Goal: Check status: Check status

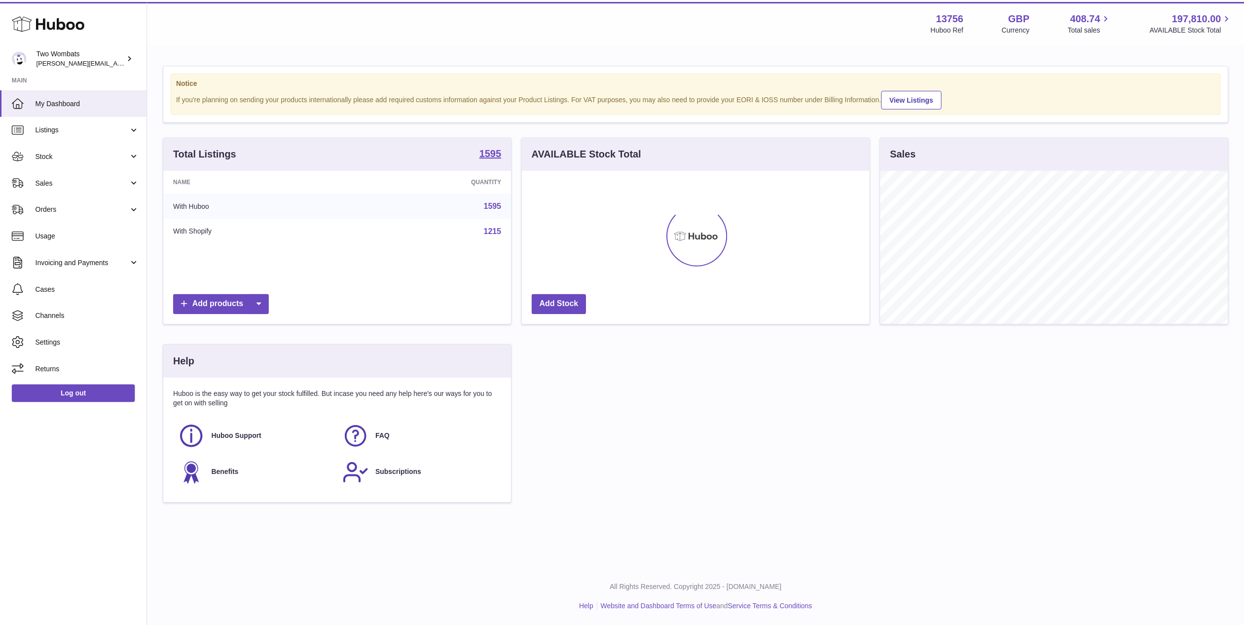
scroll to position [154, 350]
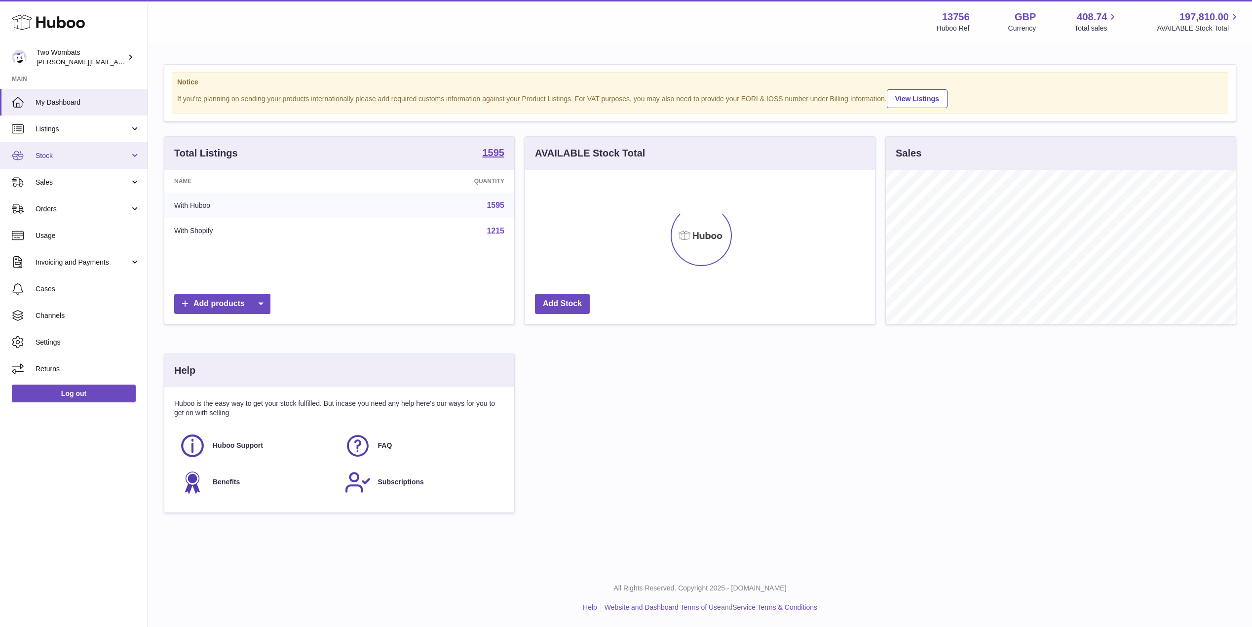
click at [136, 156] on link "Stock" at bounding box center [74, 155] width 148 height 27
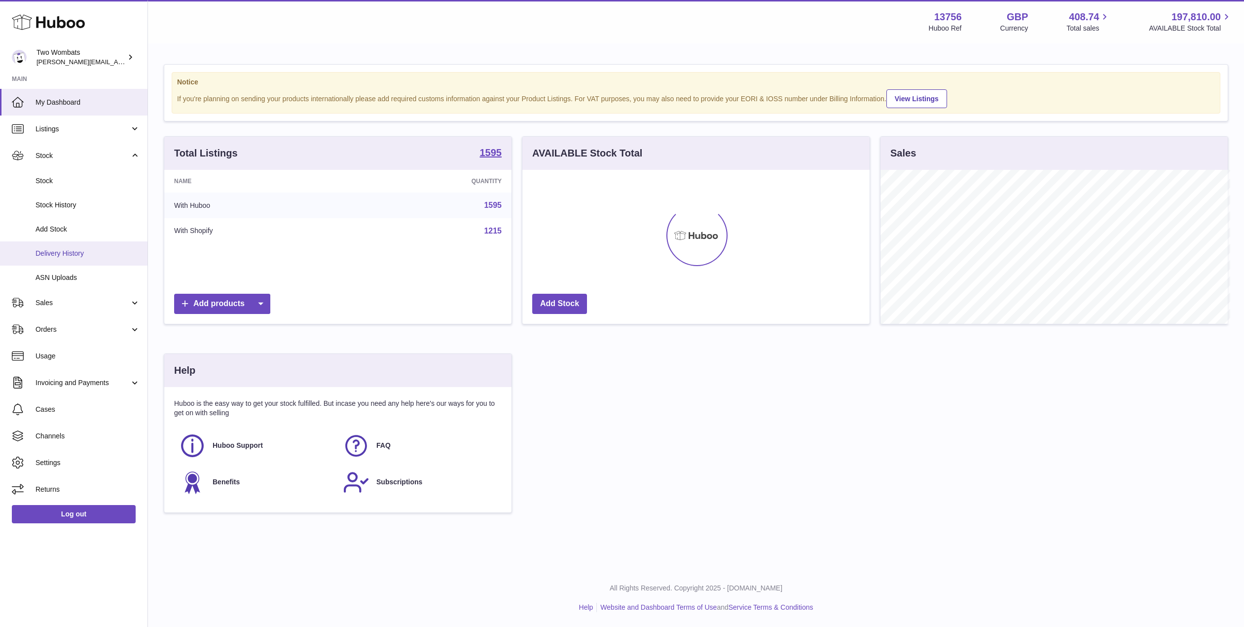
scroll to position [493275, 493081]
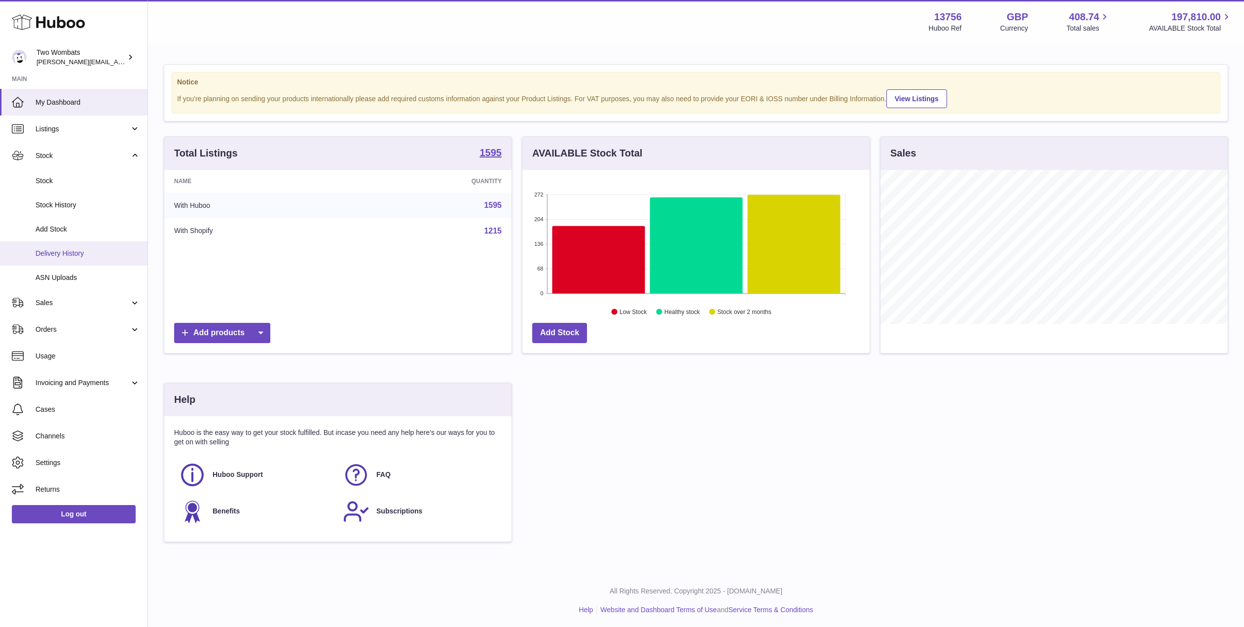
click at [75, 250] on span "Delivery History" at bounding box center [88, 253] width 105 height 9
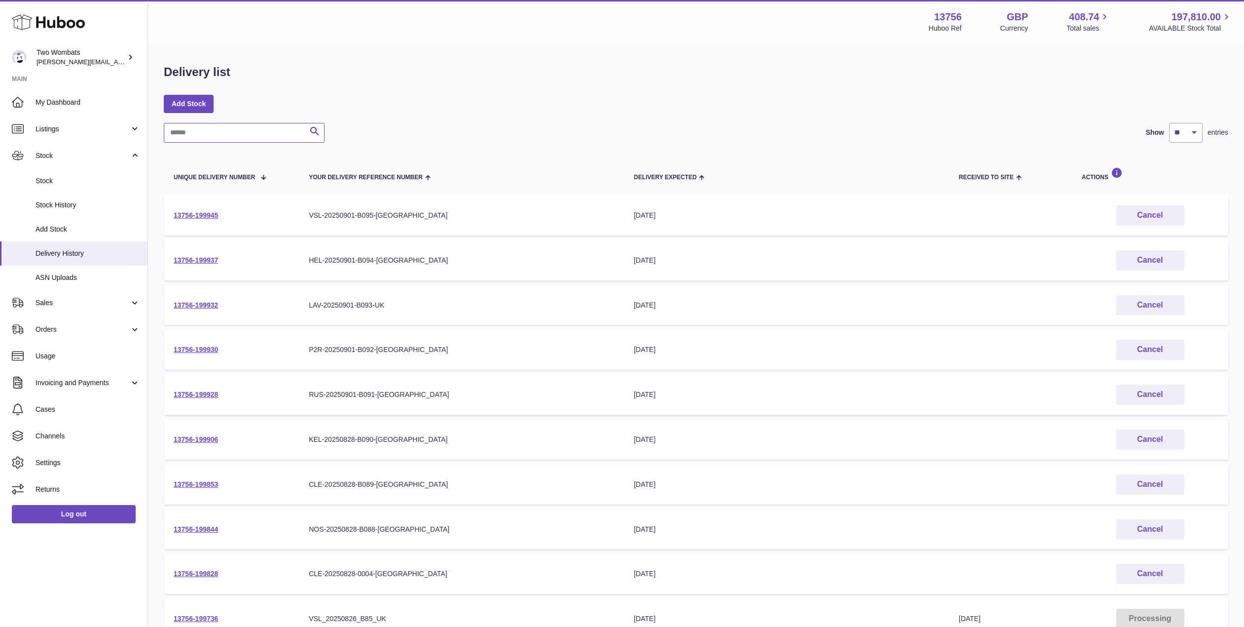
click at [213, 132] on input "text" at bounding box center [244, 133] width 161 height 20
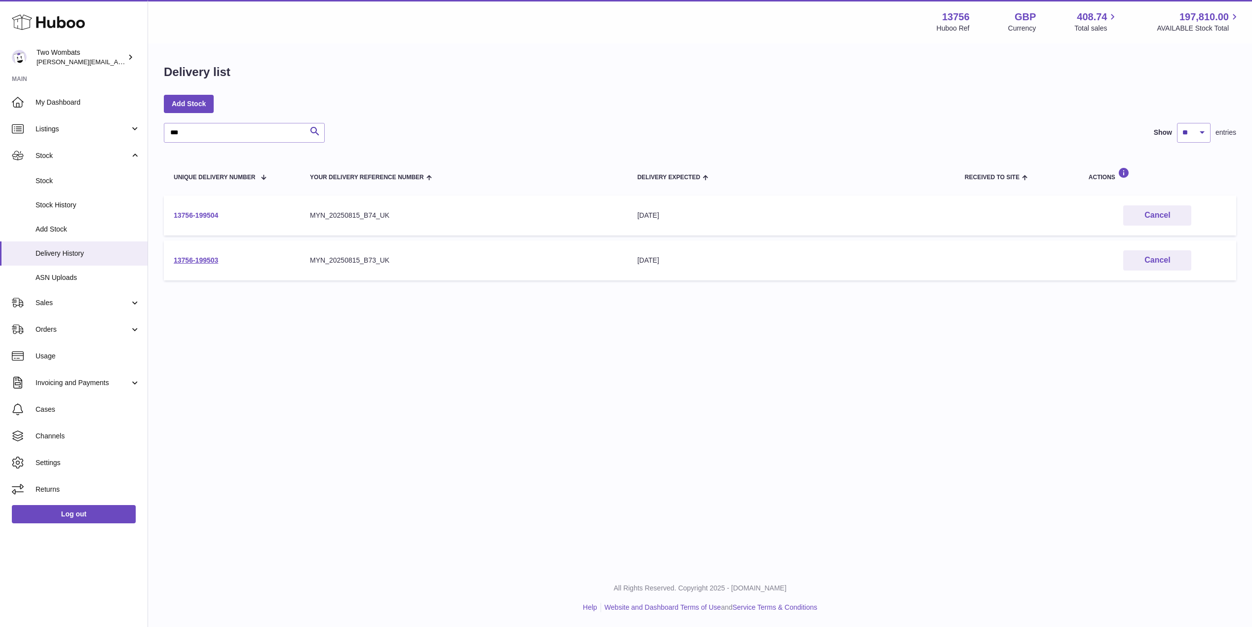
click at [198, 218] on link "13756-199504" at bounding box center [196, 215] width 44 height 8
click at [196, 257] on link "13756-199503" at bounding box center [196, 260] width 44 height 8
drag, startPoint x: 188, startPoint y: 131, endPoint x: 142, endPoint y: 127, distance: 45.6
click at [142, 127] on div "Huboo Two Wombats philip.carroll@twowombats.com Main My Dashboard Listings Not …" at bounding box center [626, 313] width 1252 height 627
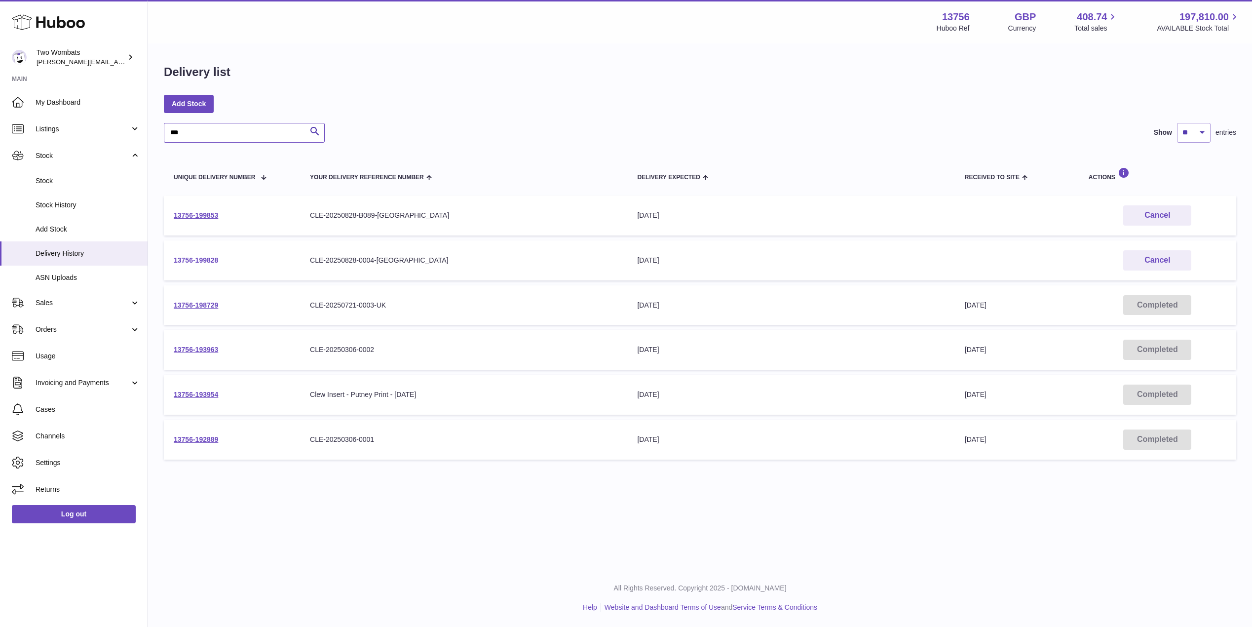
type input "***"
click at [200, 256] on link "13756-199828" at bounding box center [196, 260] width 44 height 8
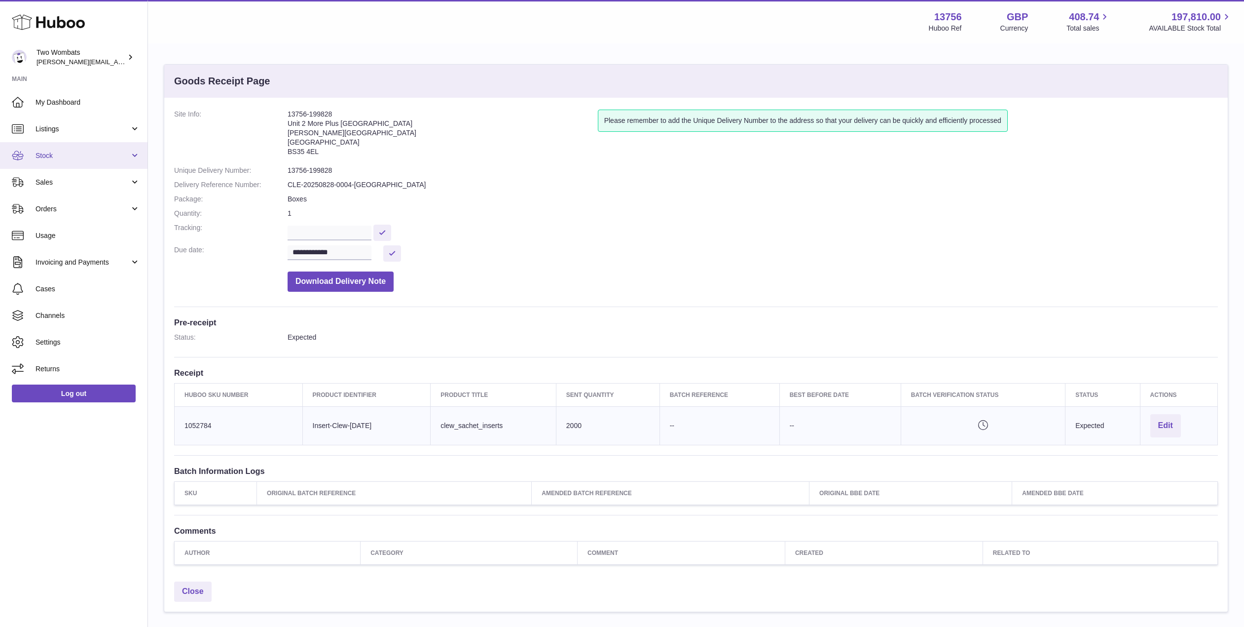
click at [136, 161] on link "Stock" at bounding box center [74, 155] width 148 height 27
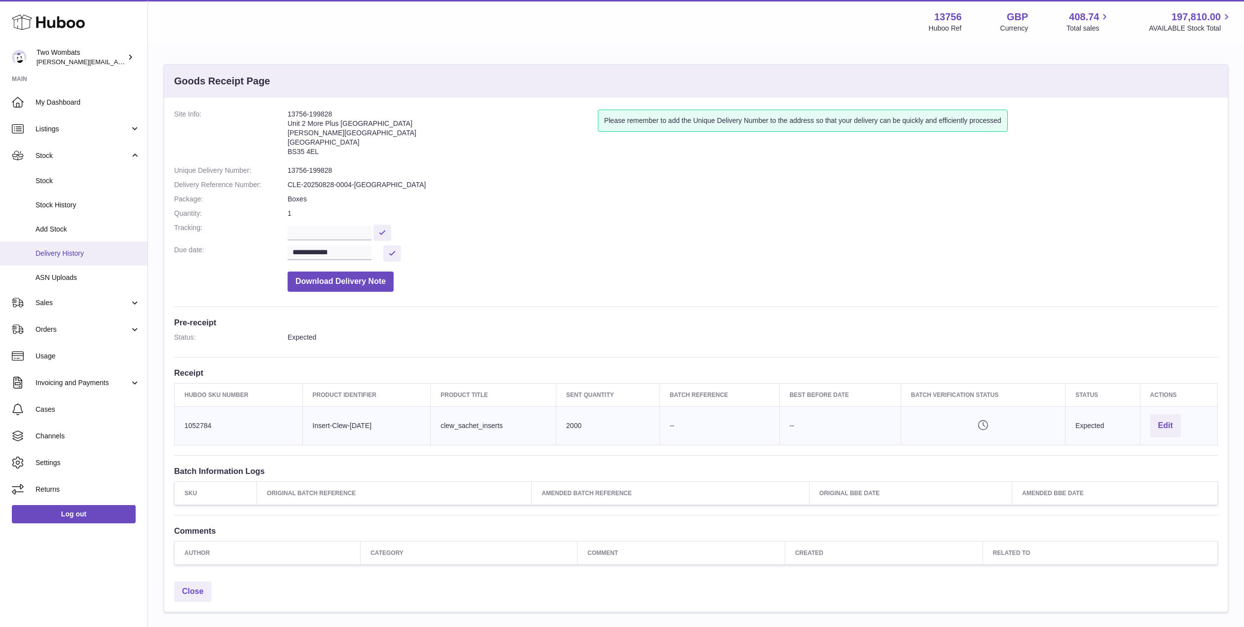
click at [84, 251] on span "Delivery History" at bounding box center [88, 253] width 105 height 9
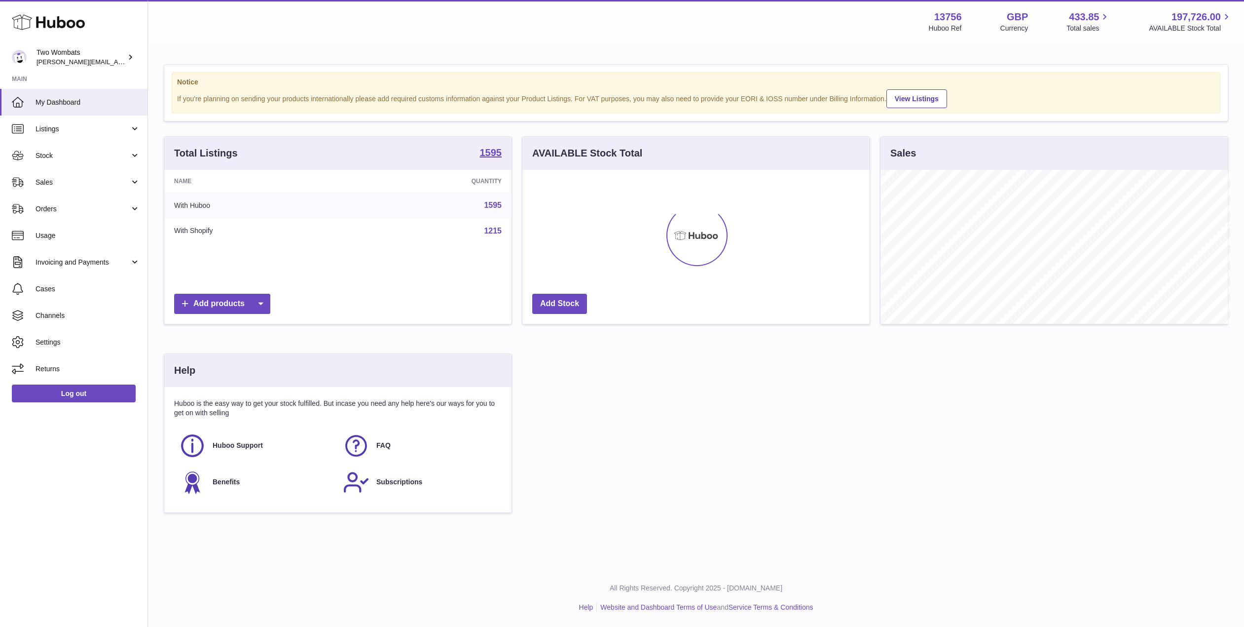
scroll to position [493275, 493081]
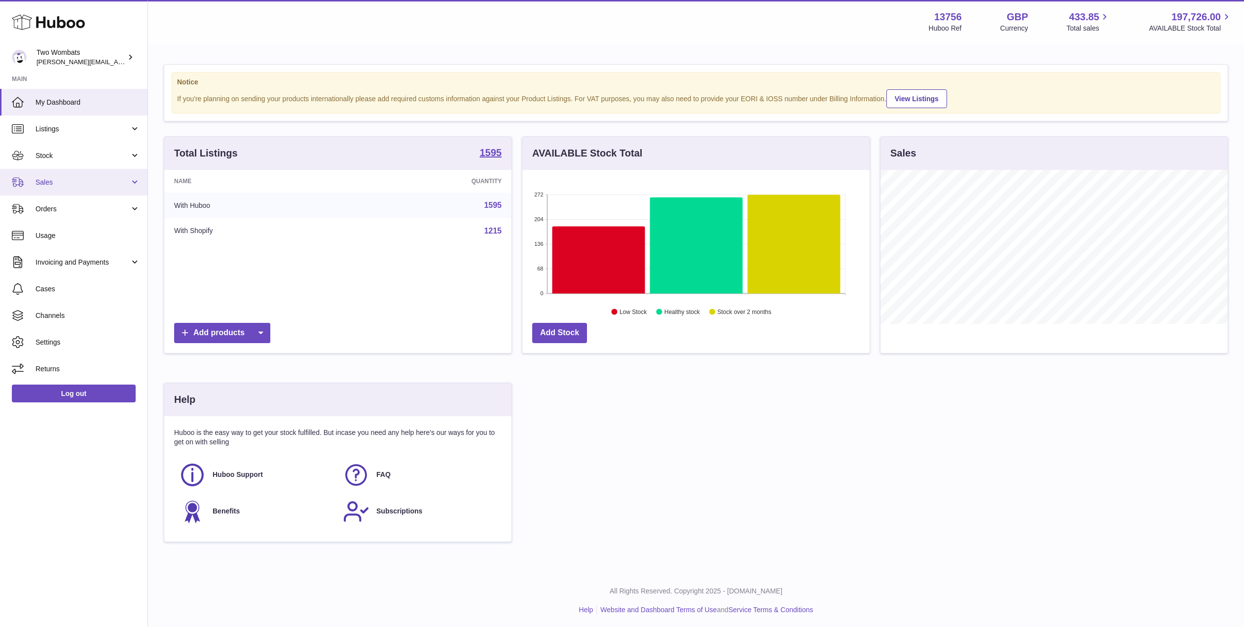
click at [137, 188] on link "Sales" at bounding box center [74, 182] width 148 height 27
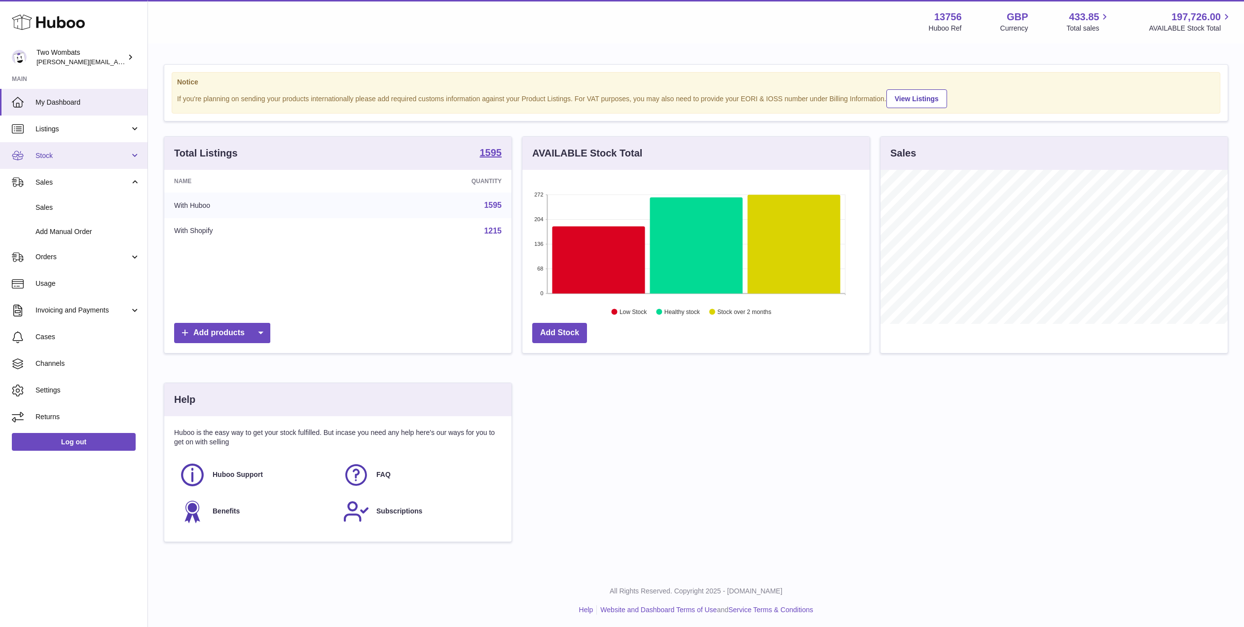
click at [128, 156] on span "Stock" at bounding box center [83, 155] width 94 height 9
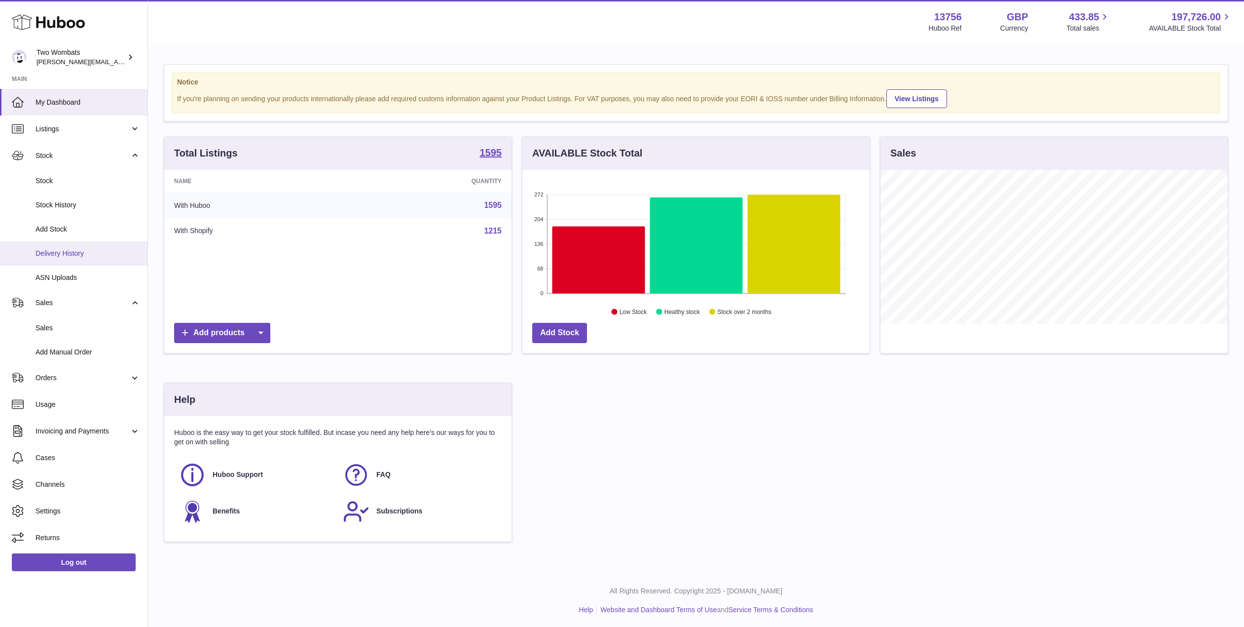
click at [85, 258] on span "Delivery History" at bounding box center [88, 253] width 105 height 9
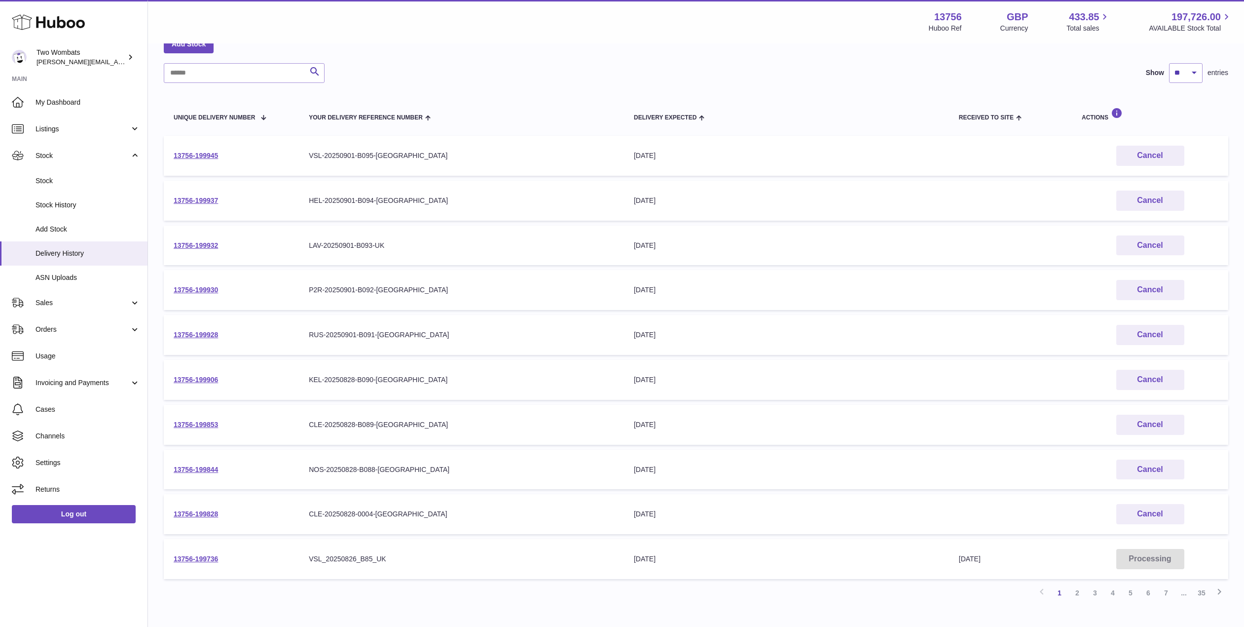
scroll to position [60, 0]
click at [204, 558] on link "13756-199736" at bounding box center [196, 558] width 44 height 8
click at [191, 72] on input "text" at bounding box center [244, 73] width 161 height 20
paste input "**********"
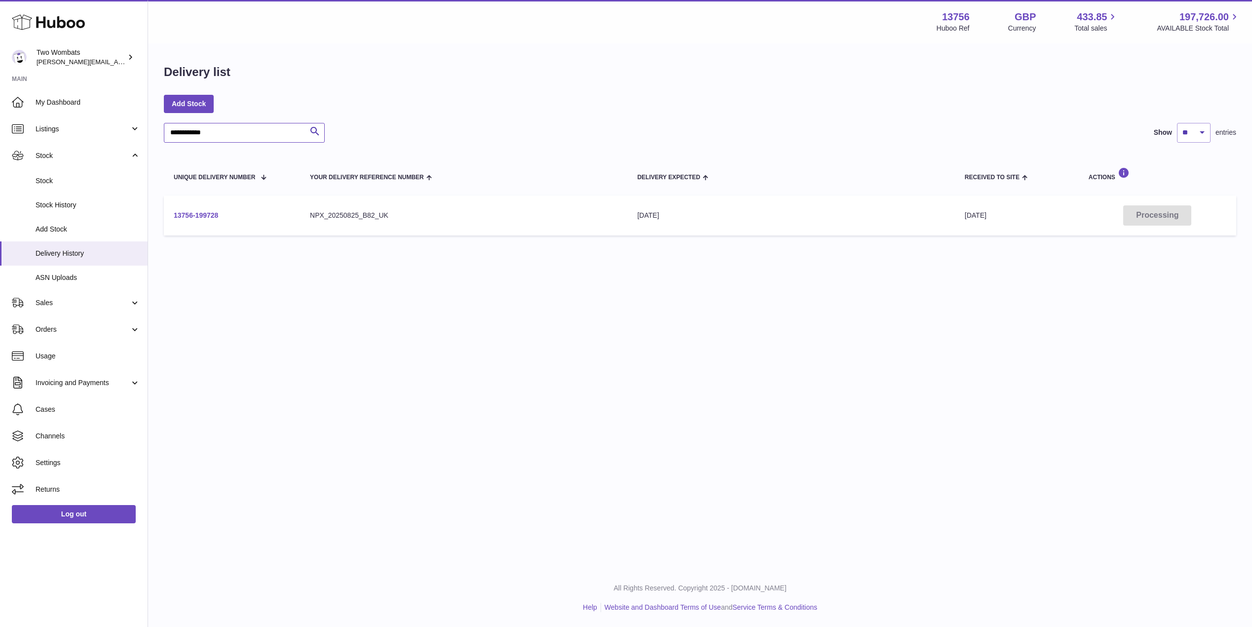
type input "**********"
click at [204, 212] on link "13756-199728" at bounding box center [196, 215] width 44 height 8
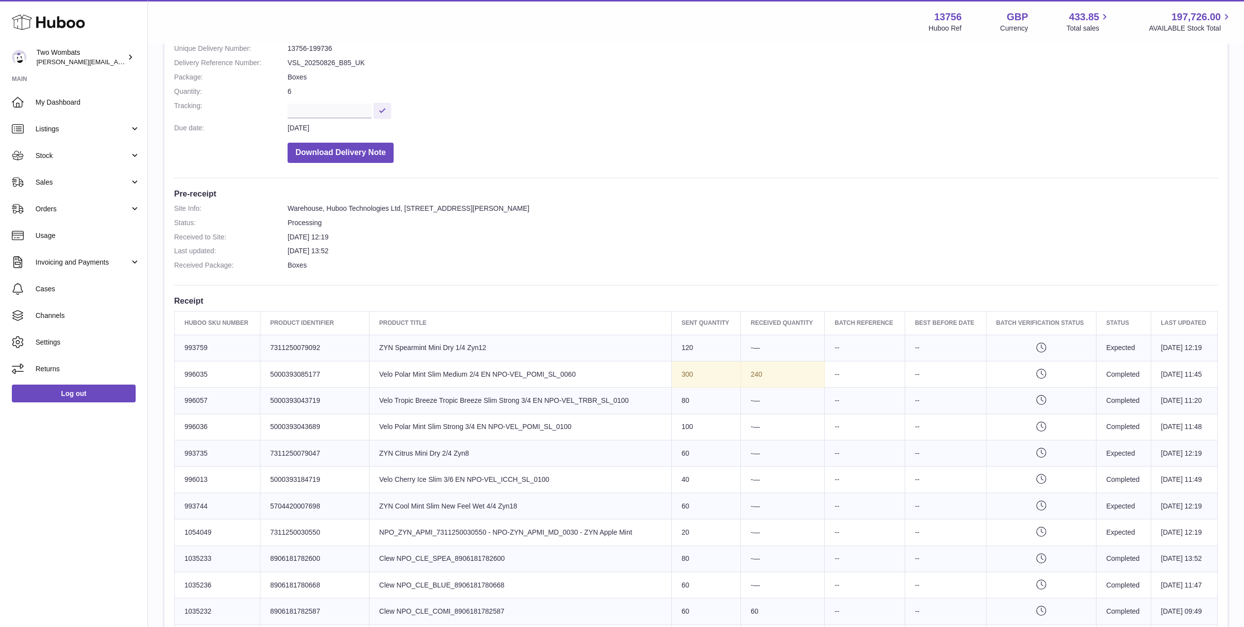
scroll to position [121, 0]
drag, startPoint x: 336, startPoint y: 51, endPoint x: 285, endPoint y: 46, distance: 51.6
click at [285, 46] on dl "Site Info: 13756-199736 Unit 2 More Plus Central Park Hudson Ave Severn Beach B…" at bounding box center [696, 78] width 1044 height 180
copy dl "13756-199736"
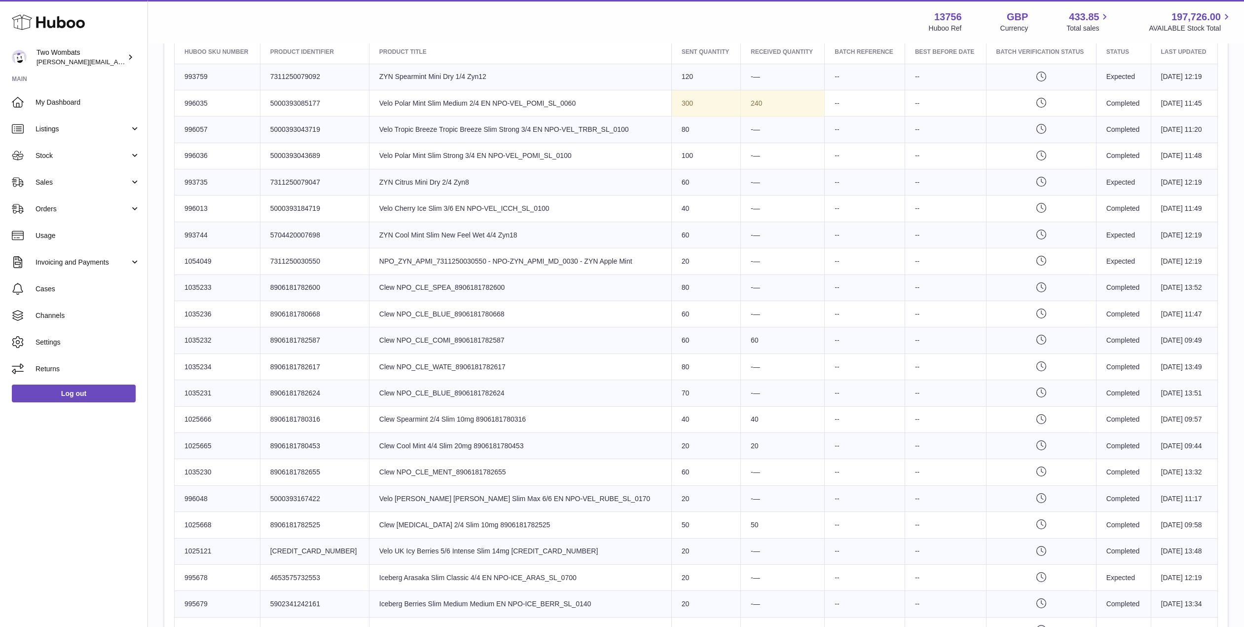
scroll to position [389, 0]
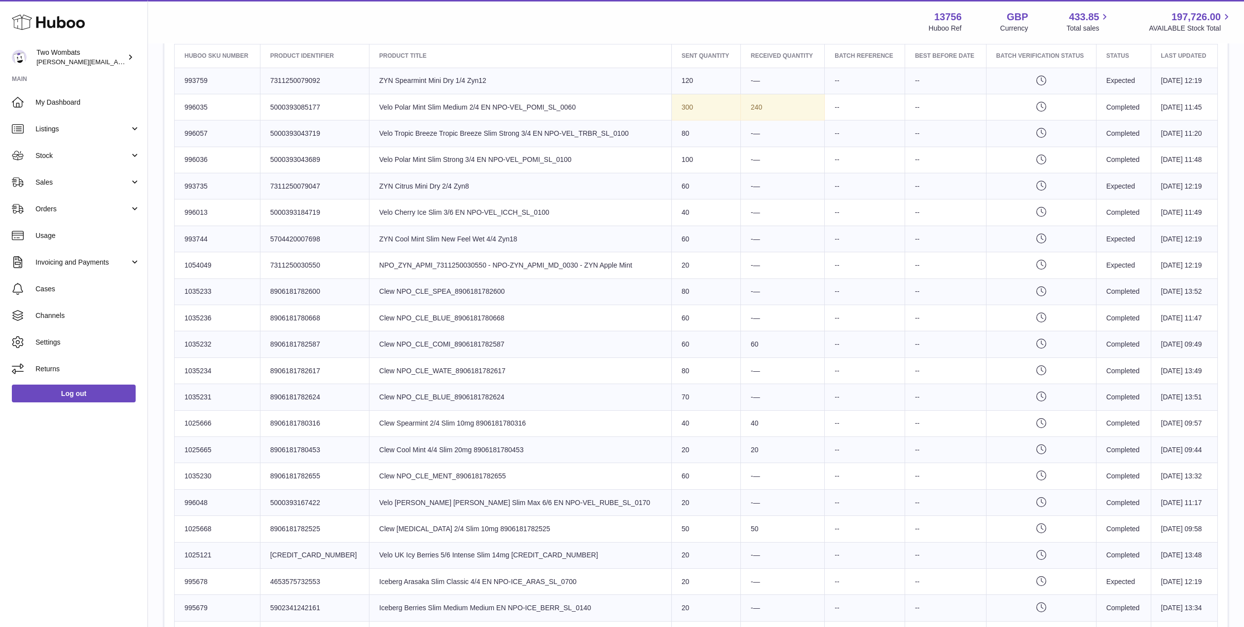
drag, startPoint x: 453, startPoint y: 313, endPoint x: 498, endPoint y: 312, distance: 44.9
click at [498, 312] on td "Product title Clew NPO_CLE_BLUE_8906181780668" at bounding box center [520, 318] width 302 height 26
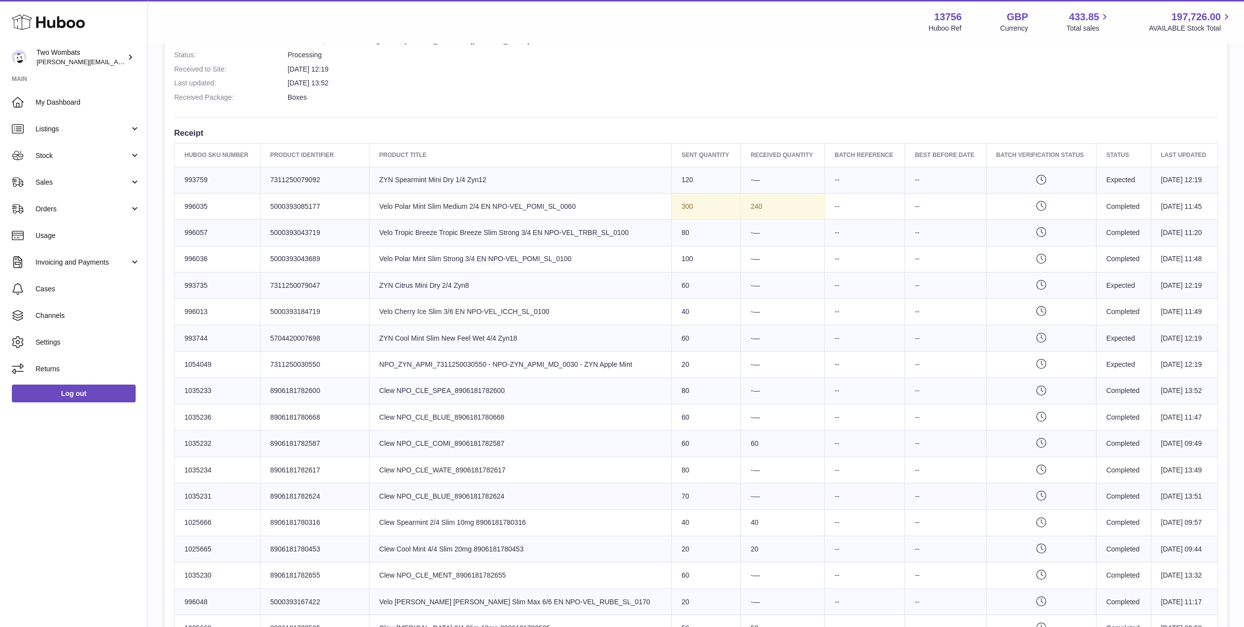
scroll to position [289, 0]
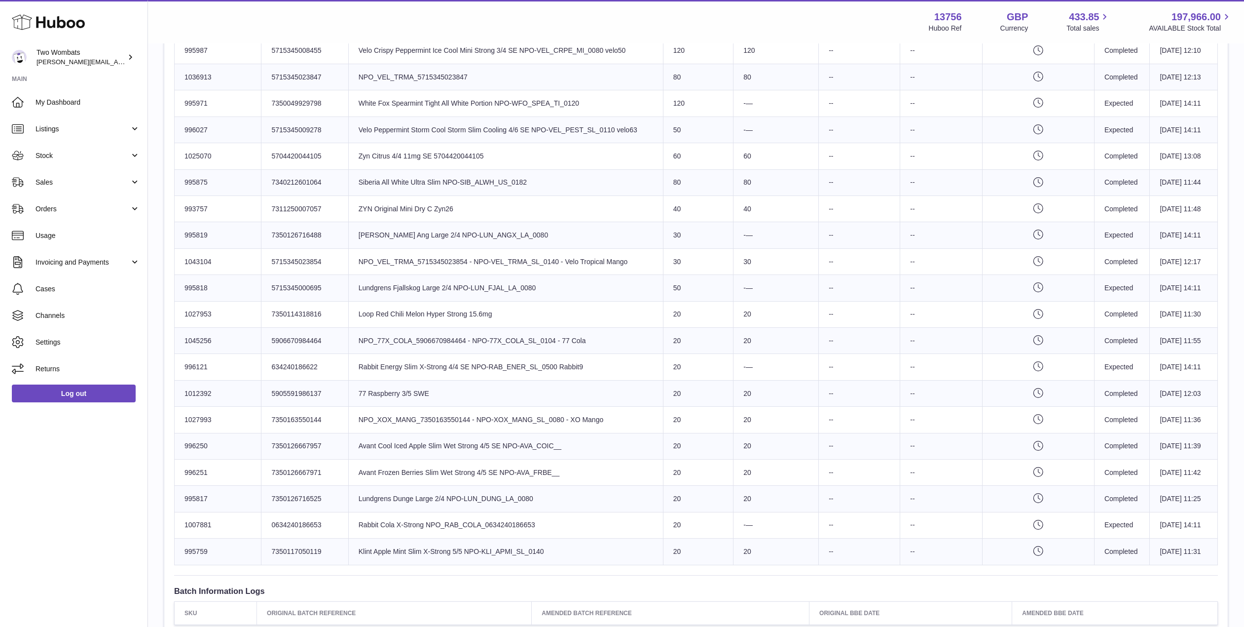
scroll to position [510, 0]
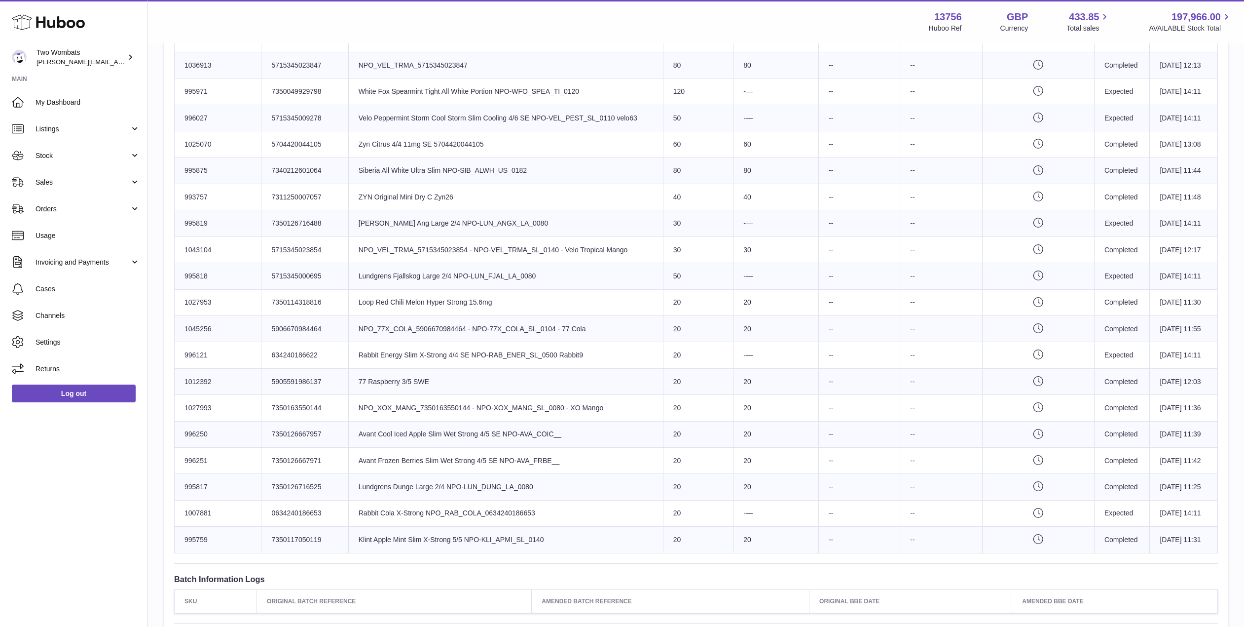
click at [756, 507] on td "-—" at bounding box center [776, 513] width 85 height 26
click at [739, 359] on td "-—" at bounding box center [776, 355] width 85 height 26
click at [747, 277] on td "-—" at bounding box center [776, 276] width 85 height 26
click at [749, 225] on td "-—" at bounding box center [776, 223] width 85 height 26
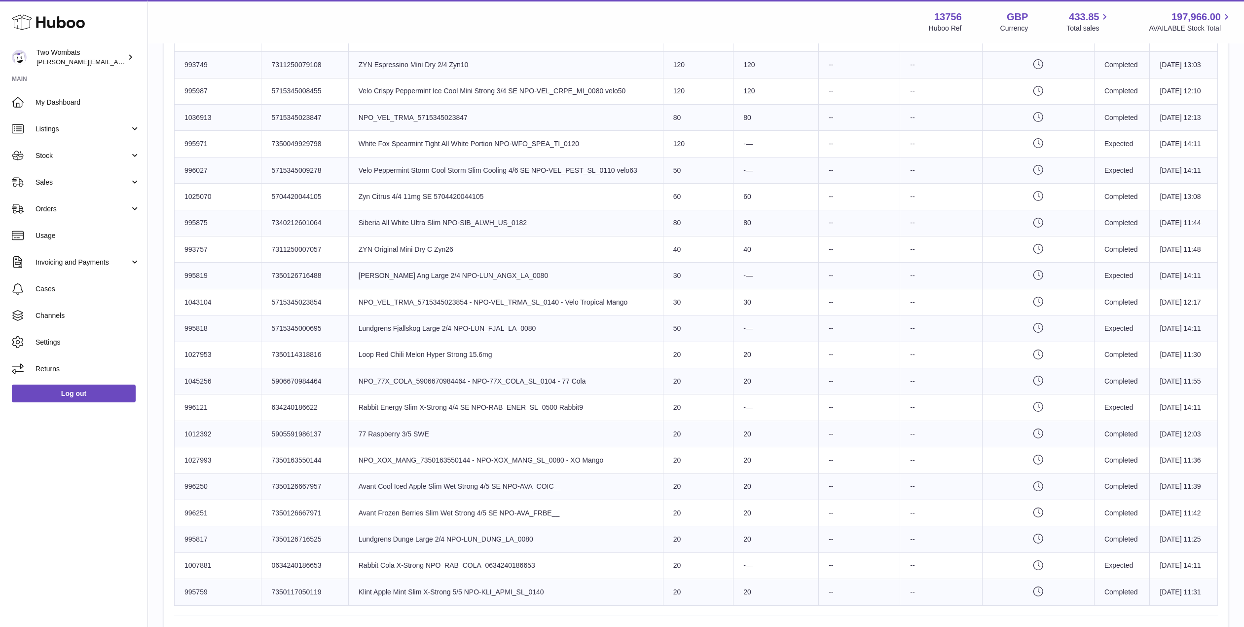
scroll to position [456, 0]
click at [744, 178] on td "-—" at bounding box center [776, 171] width 85 height 26
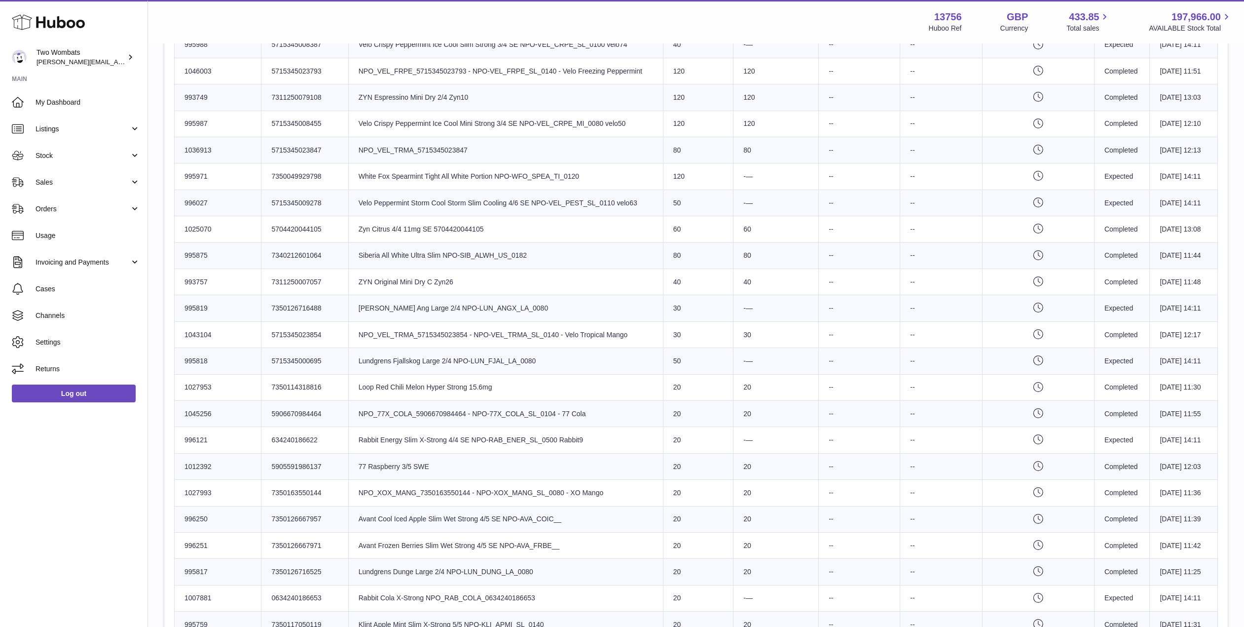
scroll to position [424, 0]
click at [744, 178] on td "-—" at bounding box center [776, 177] width 85 height 26
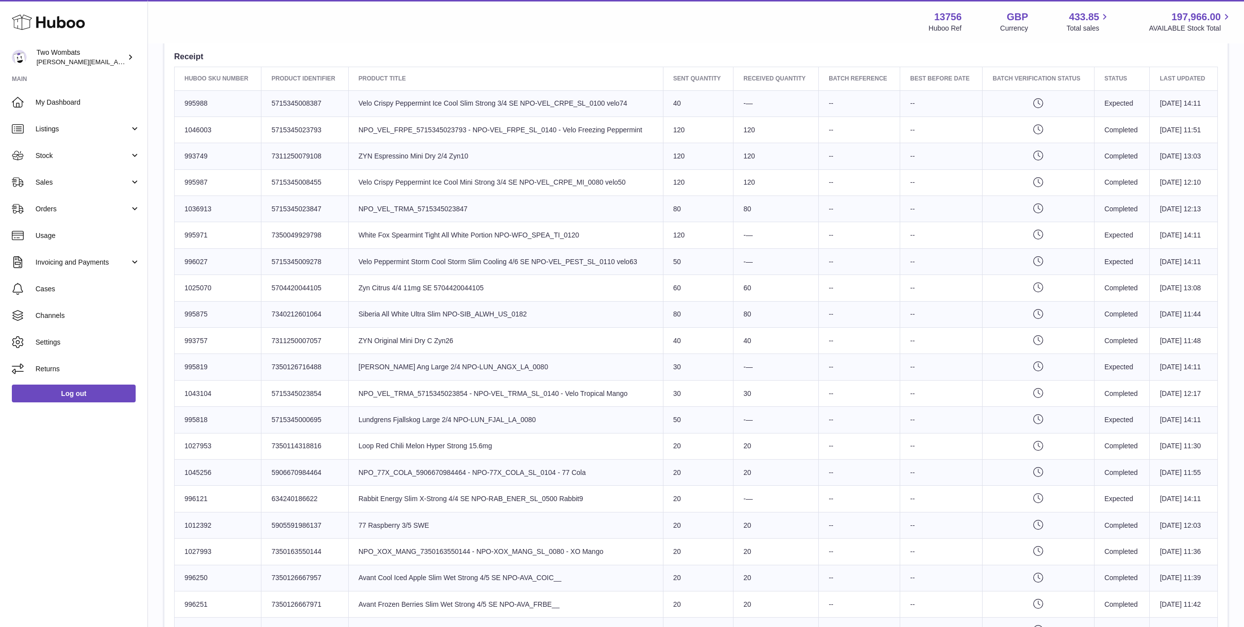
scroll to position [366, 0]
click at [749, 108] on td "-—" at bounding box center [776, 104] width 85 height 26
click at [131, 152] on link "Stock" at bounding box center [74, 155] width 148 height 27
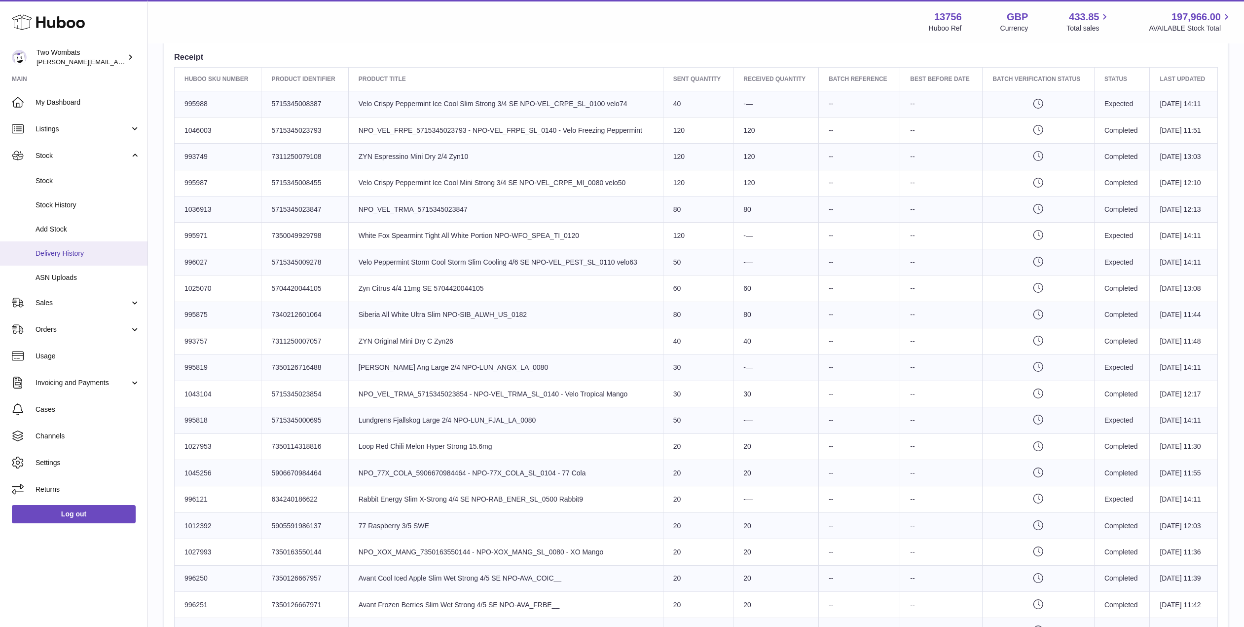
click at [92, 249] on span "Delivery History" at bounding box center [88, 253] width 105 height 9
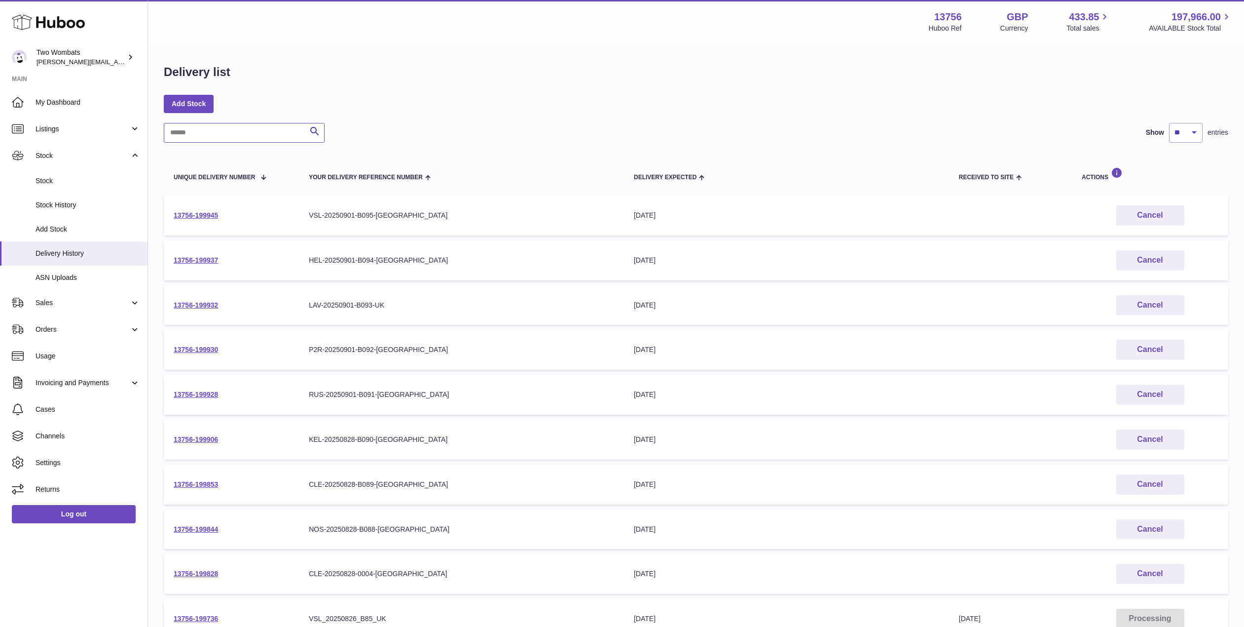
click at [229, 127] on input "text" at bounding box center [244, 133] width 161 height 20
paste input "**********"
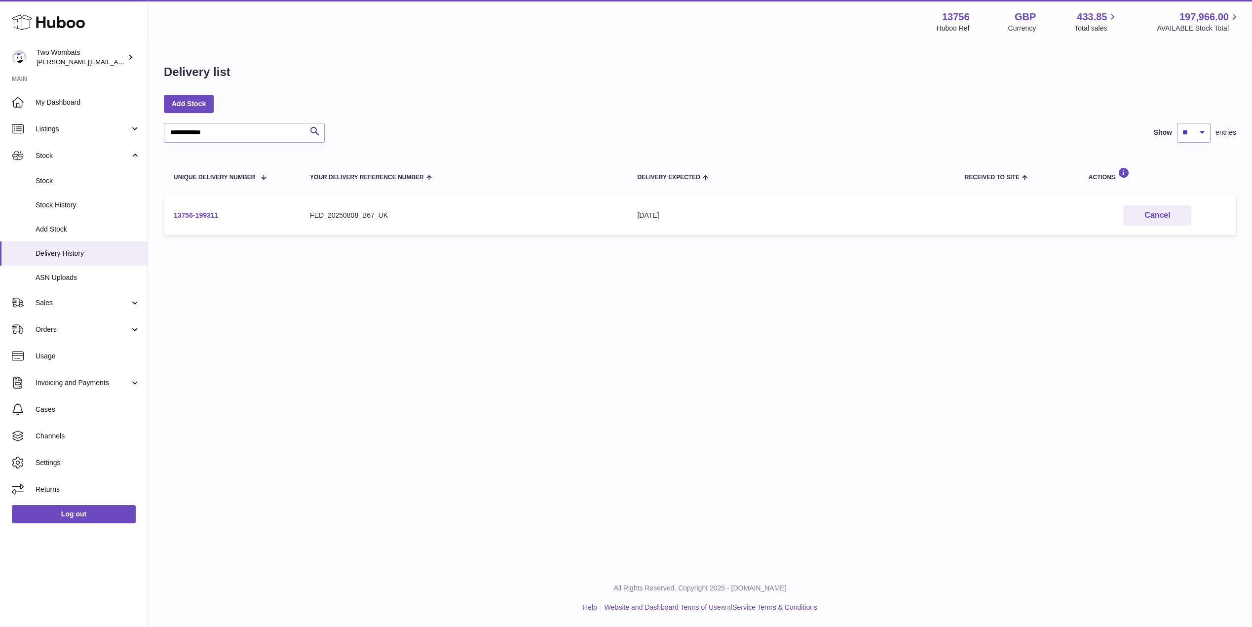
click at [197, 214] on link "13756-199311" at bounding box center [196, 215] width 44 height 8
drag, startPoint x: 230, startPoint y: 132, endPoint x: 73, endPoint y: 142, distance: 158.2
click at [73, 142] on div "**********" at bounding box center [626, 313] width 1252 height 627
paste input "text"
click at [206, 213] on link "13756-199521" at bounding box center [196, 215] width 44 height 8
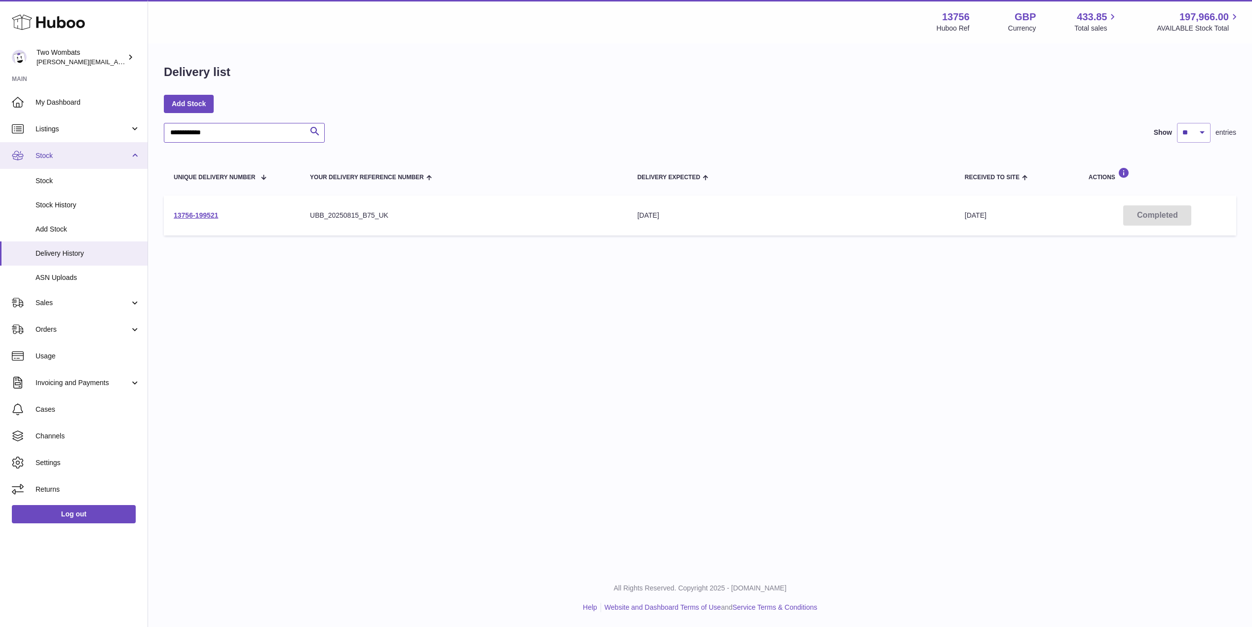
drag, startPoint x: 227, startPoint y: 135, endPoint x: 105, endPoint y: 147, distance: 123.4
click at [105, 147] on div "**********" at bounding box center [626, 313] width 1252 height 627
paste input "text"
type input "**********"
click at [201, 216] on link "13756-199844" at bounding box center [196, 215] width 44 height 8
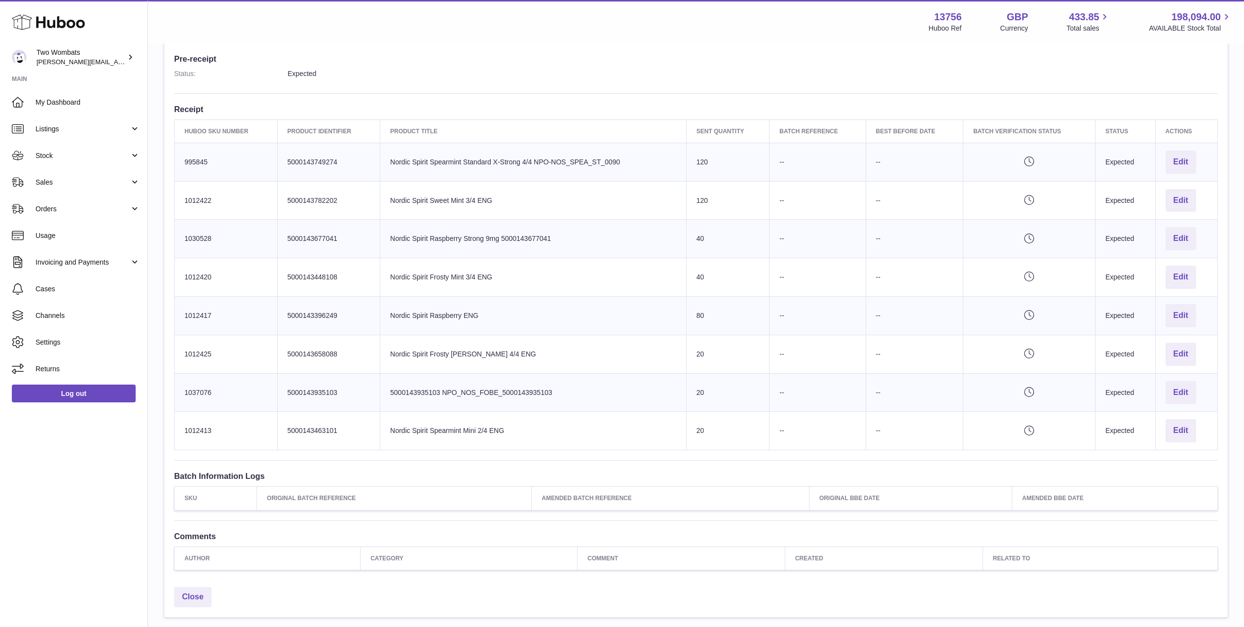
scroll to position [264, 0]
